Goal: Find specific page/section: Find specific page/section

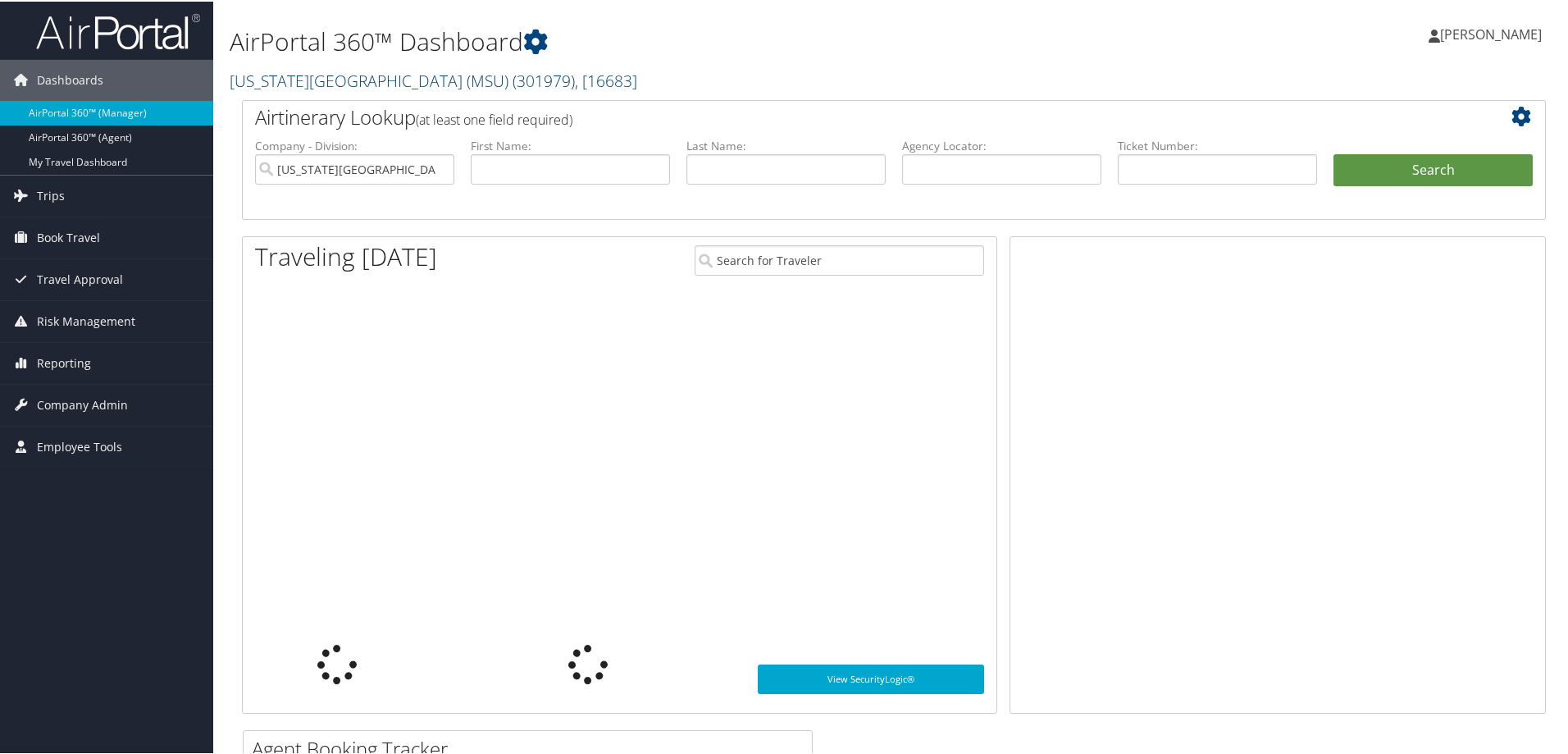
click at [287, 80] on link "[US_STATE][GEOGRAPHIC_DATA] (MSU) ( 301979 ) , [ 16683 ]" at bounding box center [433, 79] width 408 height 22
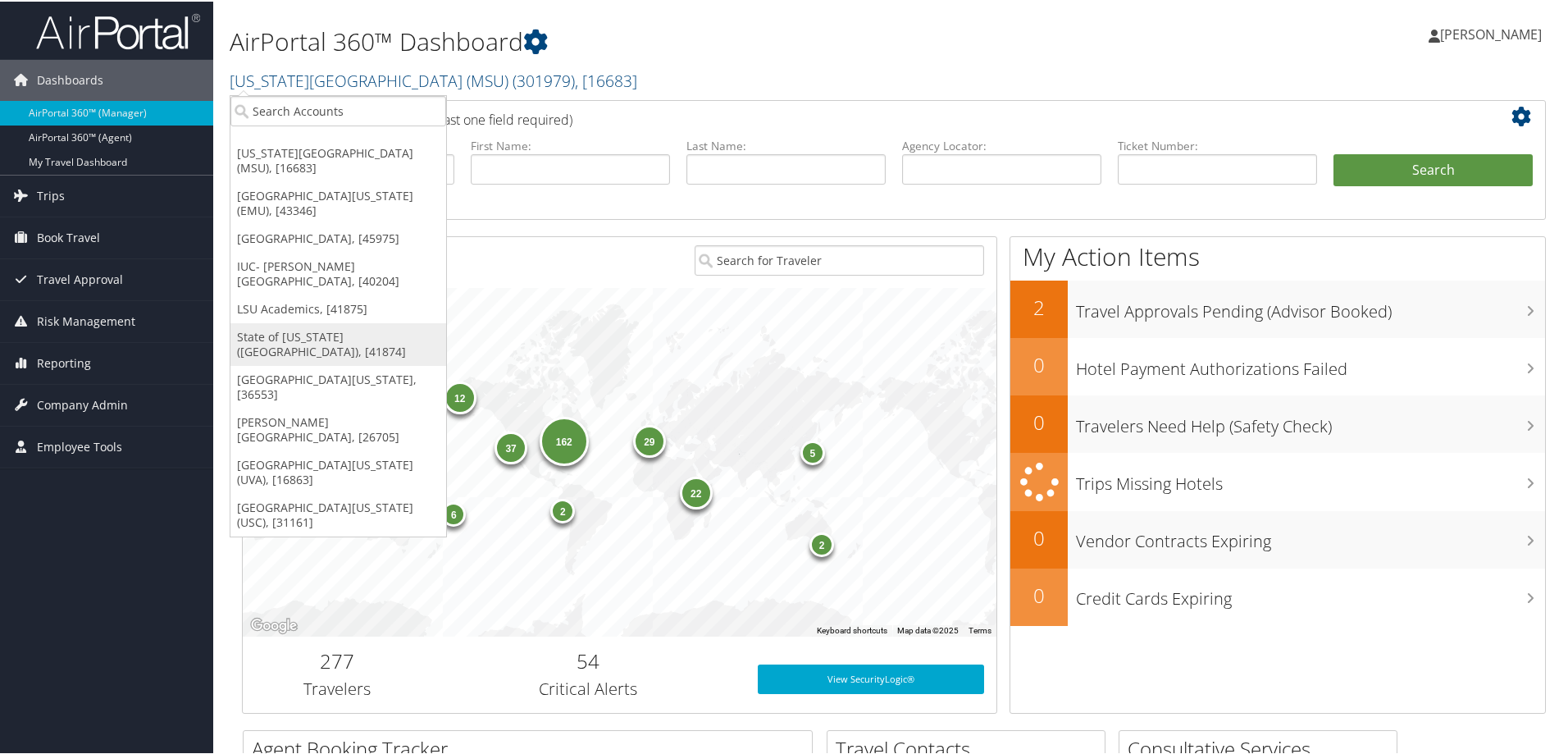
click at [266, 335] on link "State of [US_STATE] ([GEOGRAPHIC_DATA]), [41874]" at bounding box center [338, 342] width 216 height 42
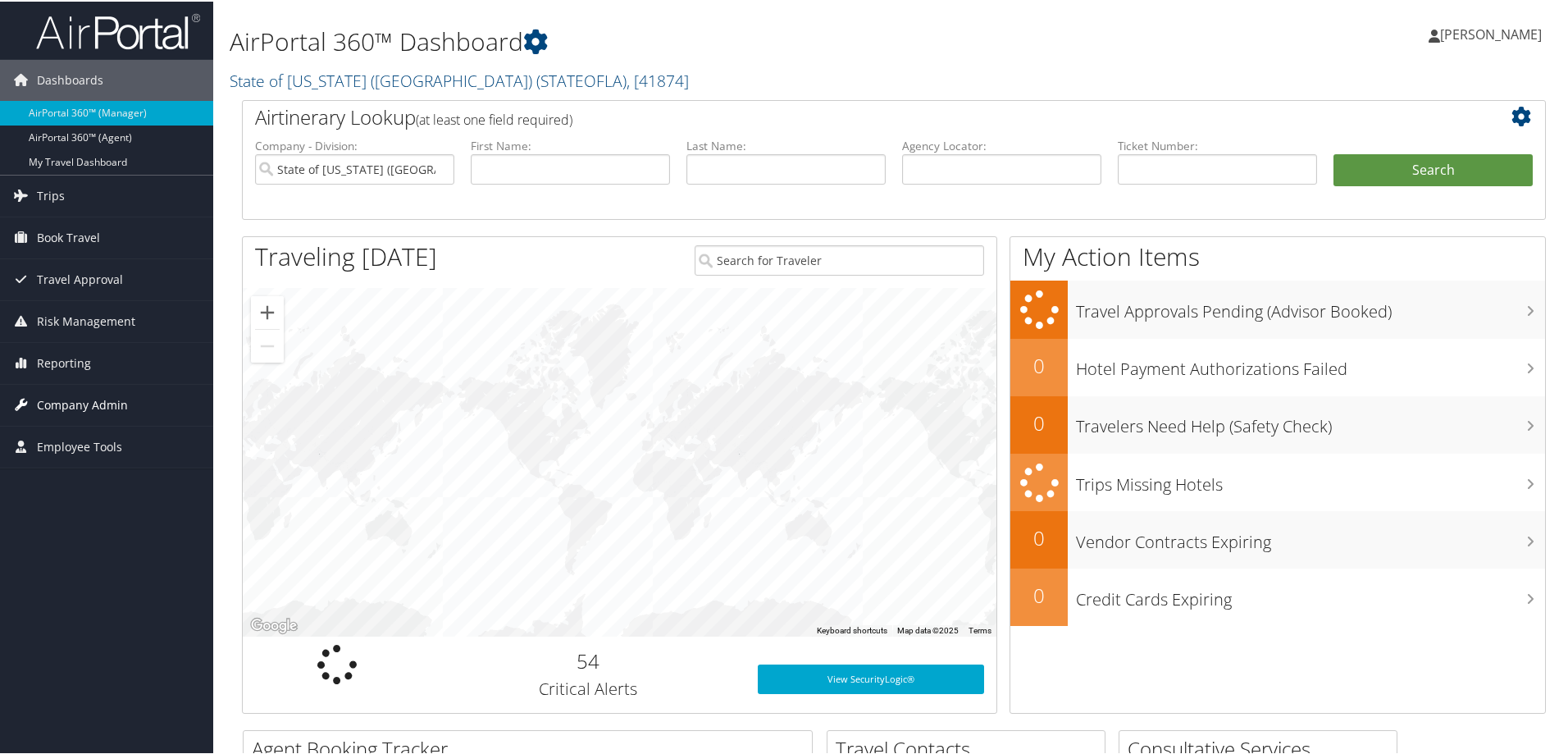
click at [46, 398] on span "Company Admin" at bounding box center [82, 403] width 91 height 41
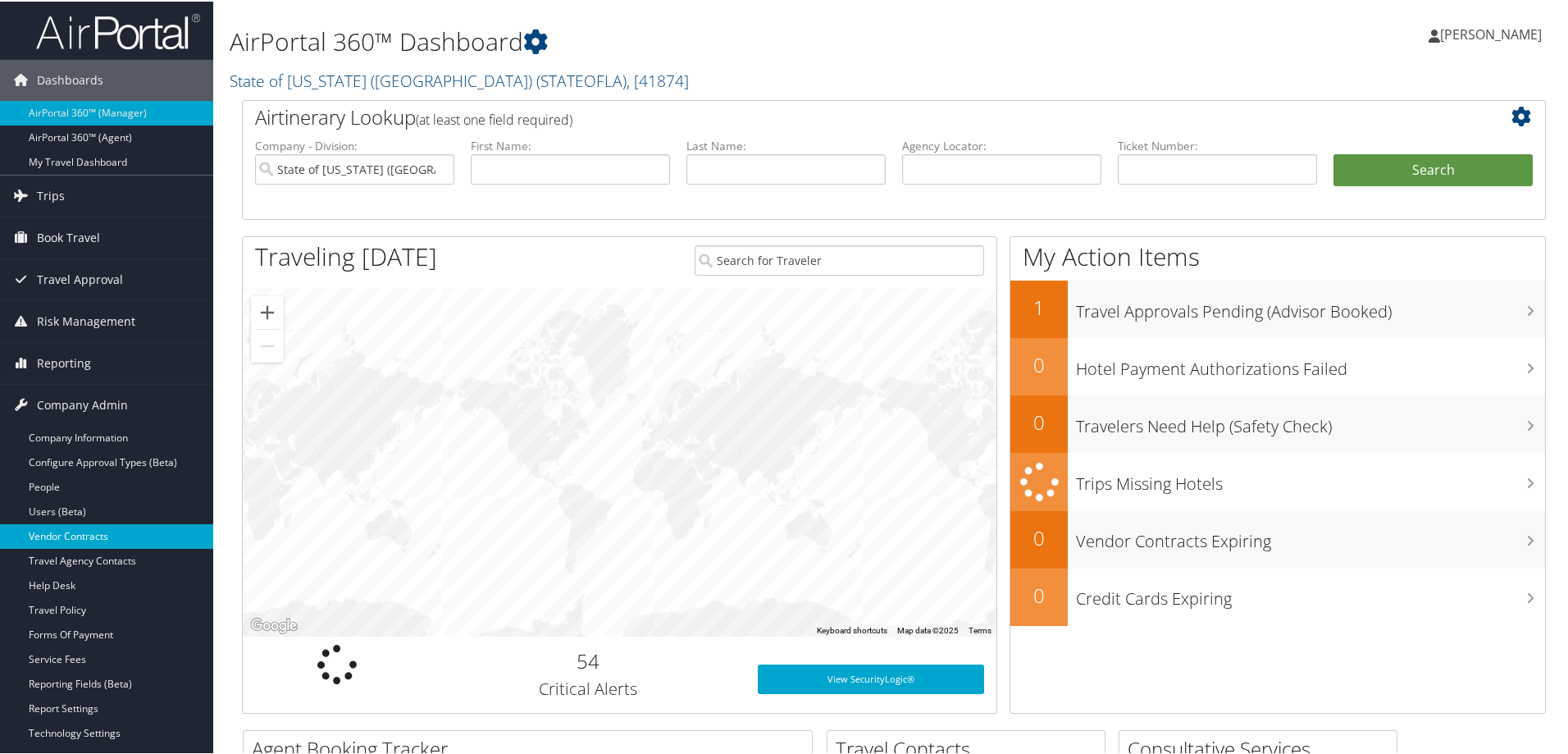
click at [73, 539] on link "Vendor Contracts" at bounding box center [106, 535] width 213 height 24
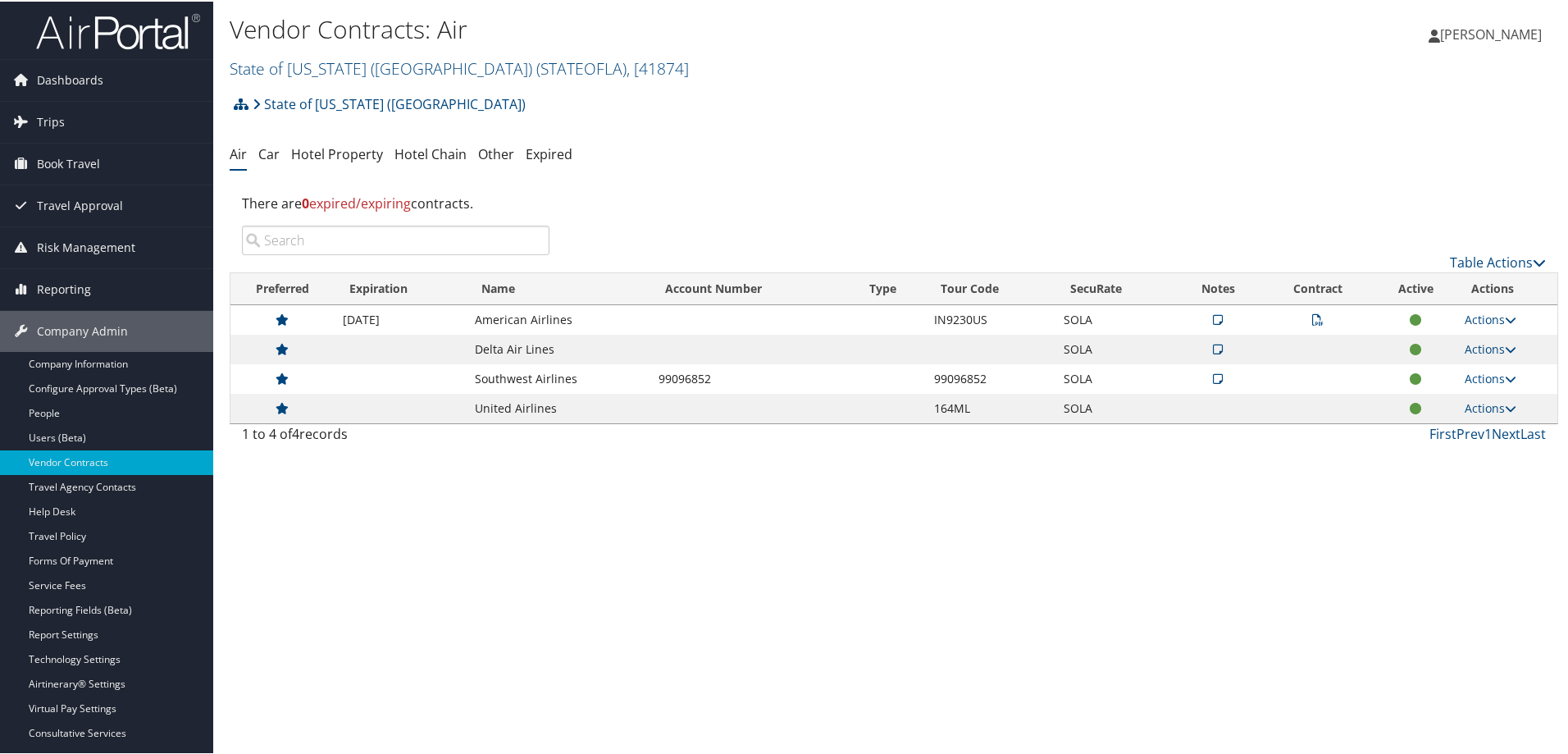
click at [1213, 347] on icon at bounding box center [1217, 347] width 9 height 11
